Goal: Navigation & Orientation: Understand site structure

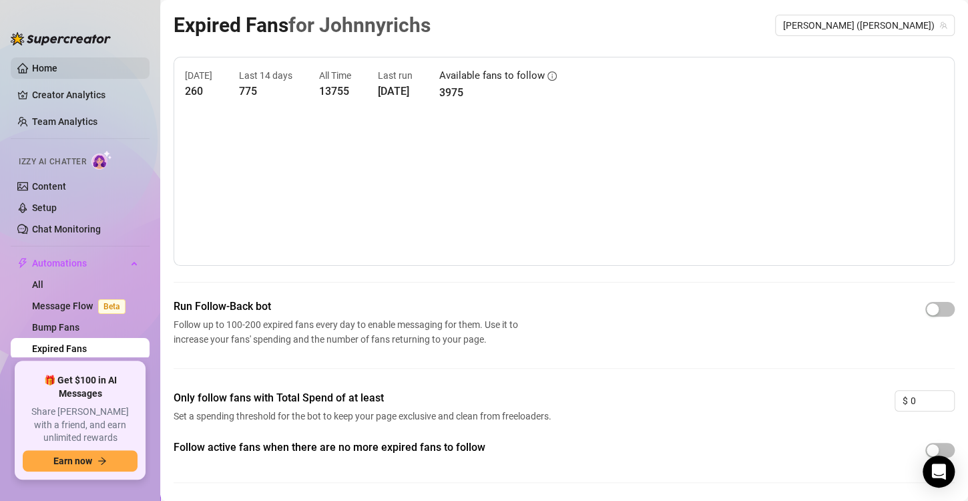
click at [53, 63] on link "Home" at bounding box center [44, 68] width 25 height 11
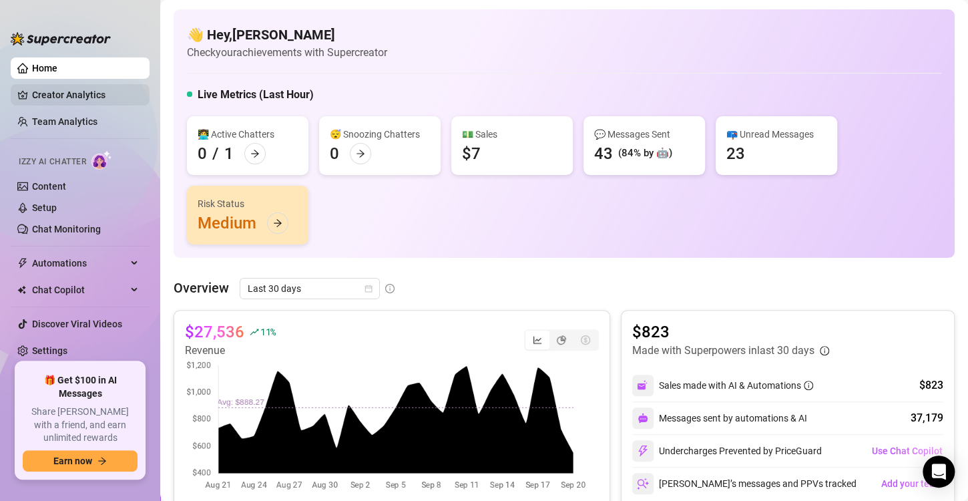
click at [60, 90] on link "Creator Analytics" at bounding box center [85, 94] width 107 height 21
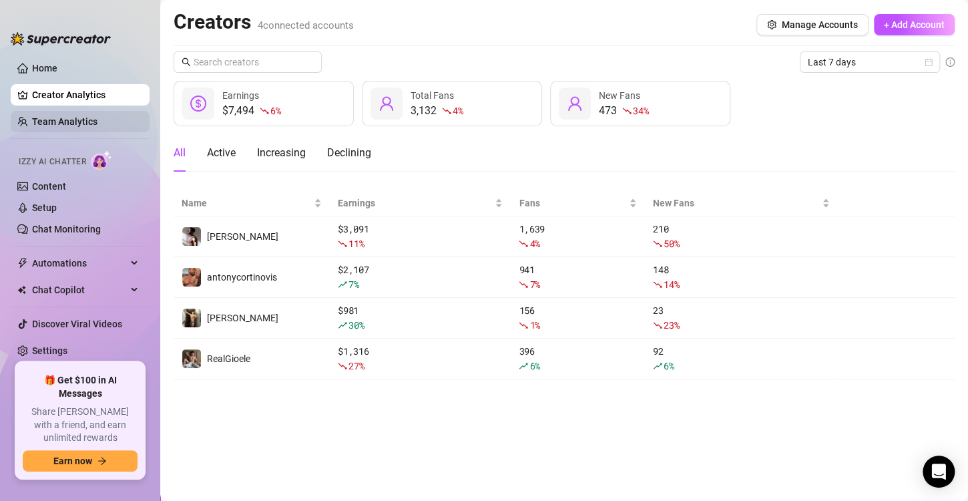
click at [61, 116] on link "Team Analytics" at bounding box center [64, 121] width 65 height 11
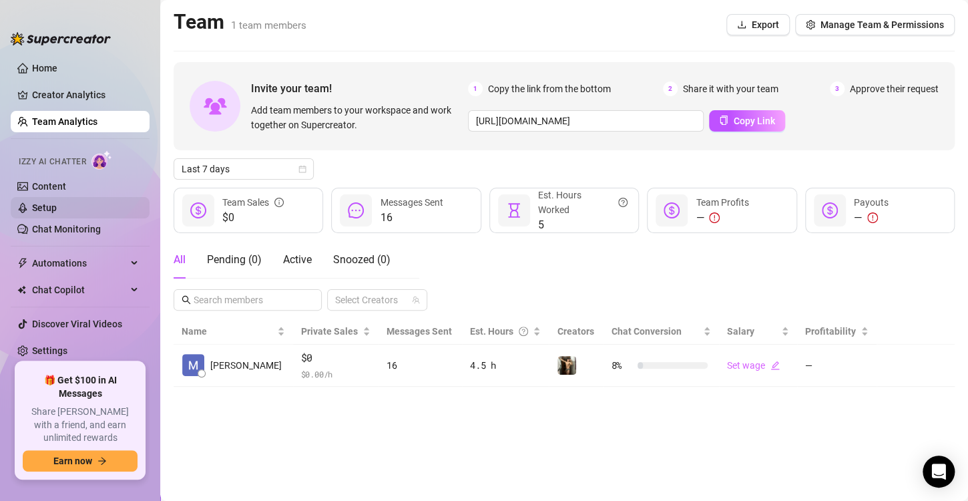
click at [57, 202] on link "Setup" at bounding box center [44, 207] width 25 height 11
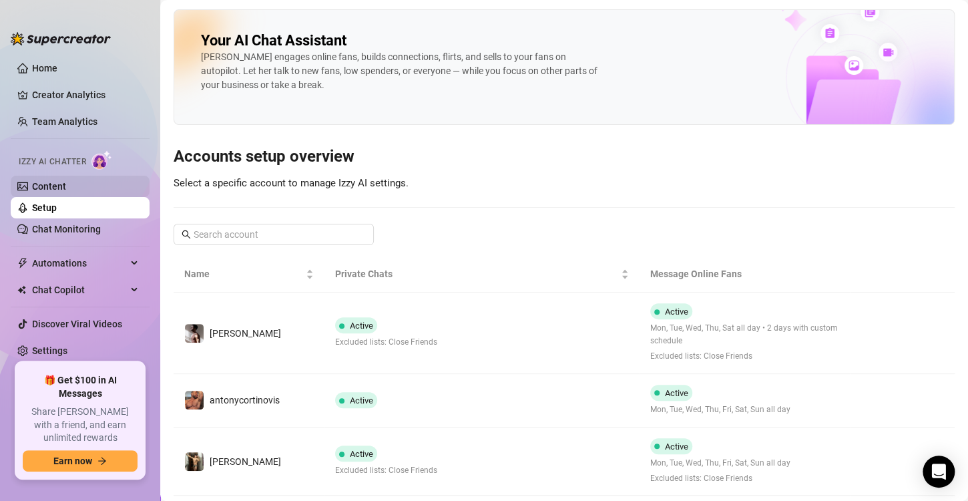
click at [41, 189] on link "Content" at bounding box center [49, 186] width 34 height 11
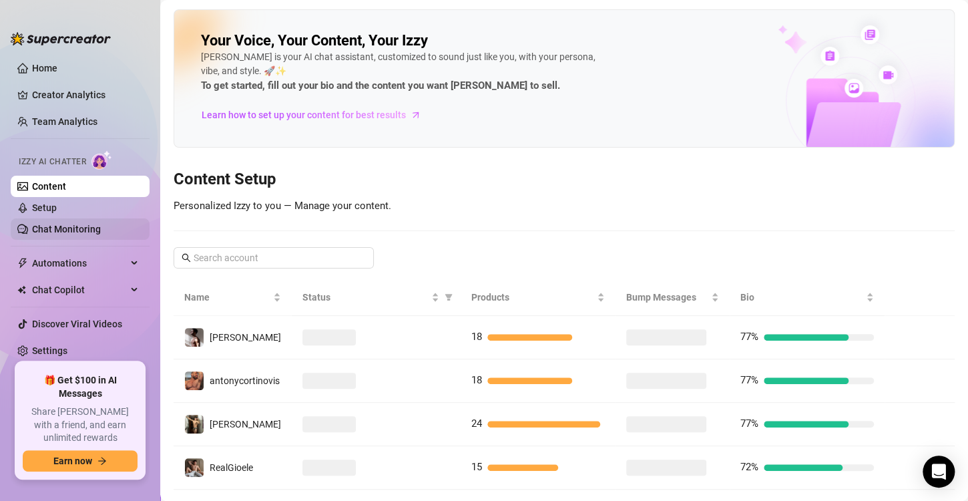
click at [65, 224] on link "Chat Monitoring" at bounding box center [66, 229] width 69 height 11
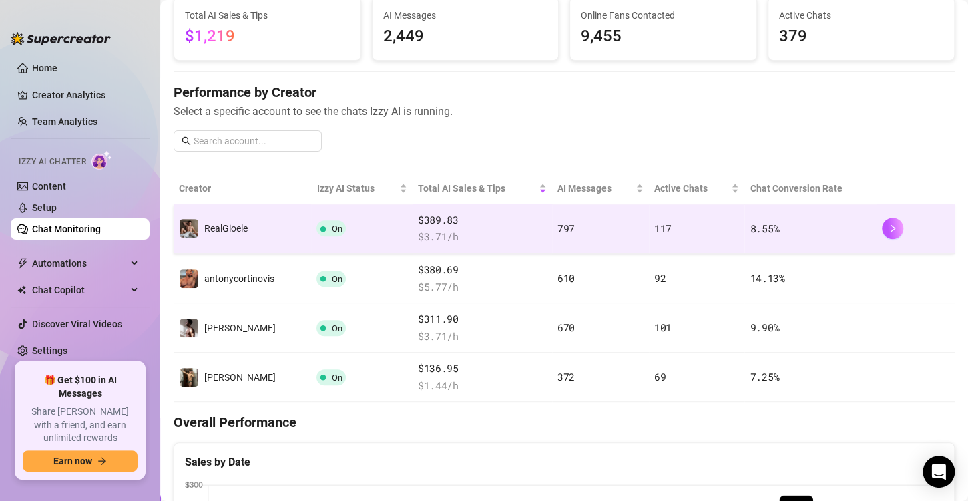
scroll to position [96, 0]
